Goal: Task Accomplishment & Management: Use online tool/utility

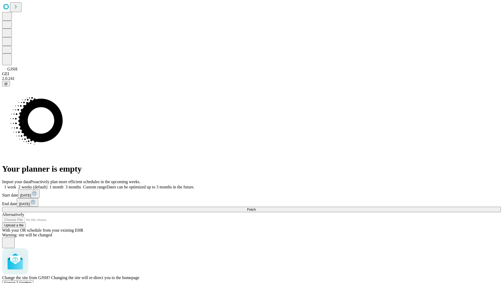
click at [32, 281] on span "Confirm" at bounding box center [25, 283] width 12 height 4
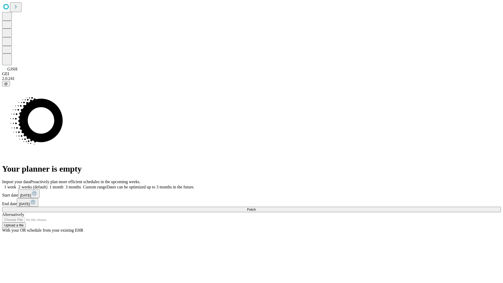
click at [47, 185] on label "2 weeks (default)" at bounding box center [31, 187] width 31 height 4
click at [255, 207] on span "Fetch" at bounding box center [251, 209] width 9 height 4
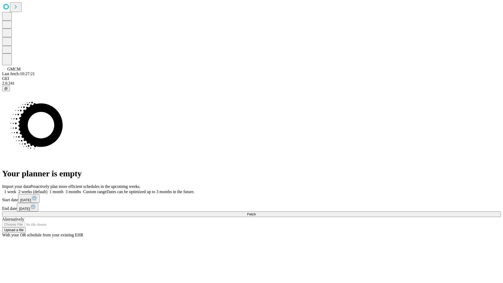
click at [47, 189] on label "2 weeks (default)" at bounding box center [31, 191] width 31 height 4
click at [255, 212] on span "Fetch" at bounding box center [251, 214] width 9 height 4
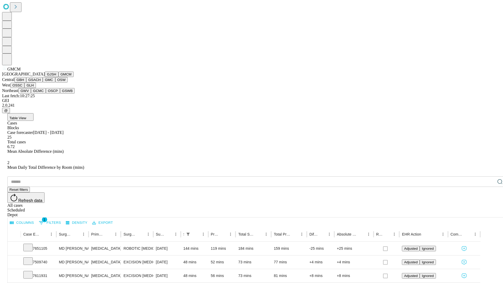
click at [26, 82] on button "GBH" at bounding box center [20, 79] width 12 height 5
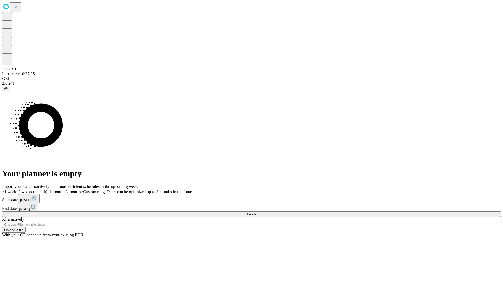
click at [47, 189] on label "2 weeks (default)" at bounding box center [31, 191] width 31 height 4
click at [255, 212] on span "Fetch" at bounding box center [251, 214] width 9 height 4
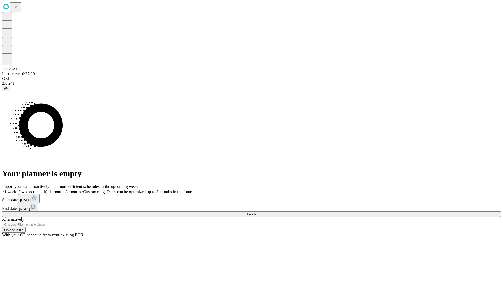
click at [255, 212] on span "Fetch" at bounding box center [251, 214] width 9 height 4
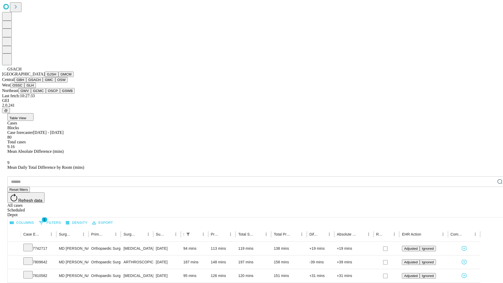
click at [43, 82] on button "GMC" at bounding box center [49, 79] width 12 height 5
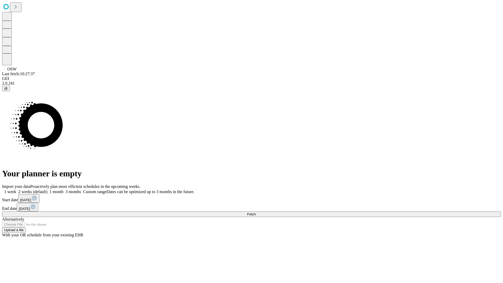
click at [47, 189] on label "2 weeks (default)" at bounding box center [31, 191] width 31 height 4
click at [255, 212] on span "Fetch" at bounding box center [251, 214] width 9 height 4
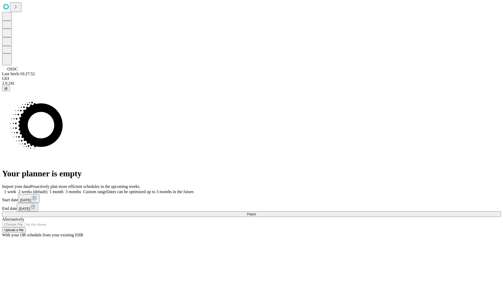
click at [47, 189] on label "2 weeks (default)" at bounding box center [31, 191] width 31 height 4
click at [255, 212] on span "Fetch" at bounding box center [251, 214] width 9 height 4
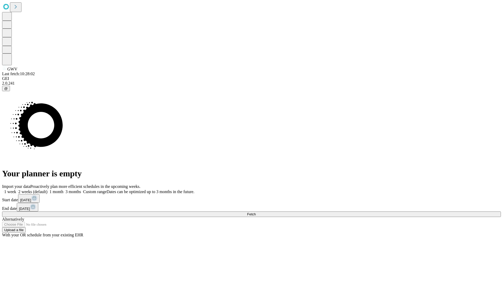
click at [47, 189] on label "2 weeks (default)" at bounding box center [31, 191] width 31 height 4
click at [255, 212] on span "Fetch" at bounding box center [251, 214] width 9 height 4
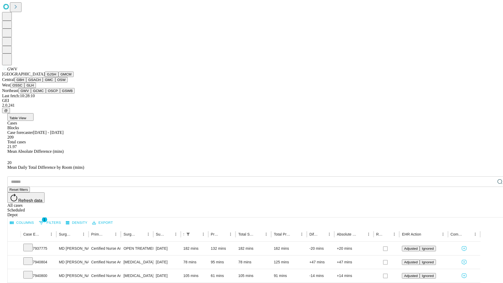
click at [41, 93] on button "GCMC" at bounding box center [38, 90] width 15 height 5
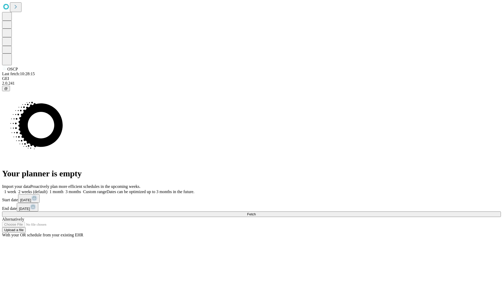
click at [47, 189] on label "2 weeks (default)" at bounding box center [31, 191] width 31 height 4
click at [255, 212] on span "Fetch" at bounding box center [251, 214] width 9 height 4
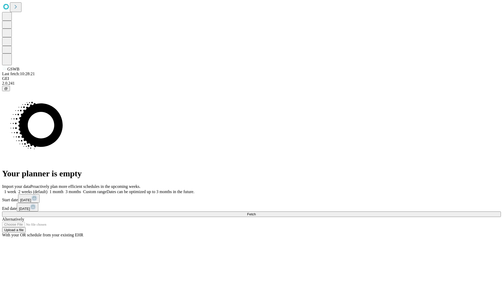
click at [47, 189] on label "2 weeks (default)" at bounding box center [31, 191] width 31 height 4
click at [255, 212] on span "Fetch" at bounding box center [251, 214] width 9 height 4
